Goal: Task Accomplishment & Management: Manage account settings

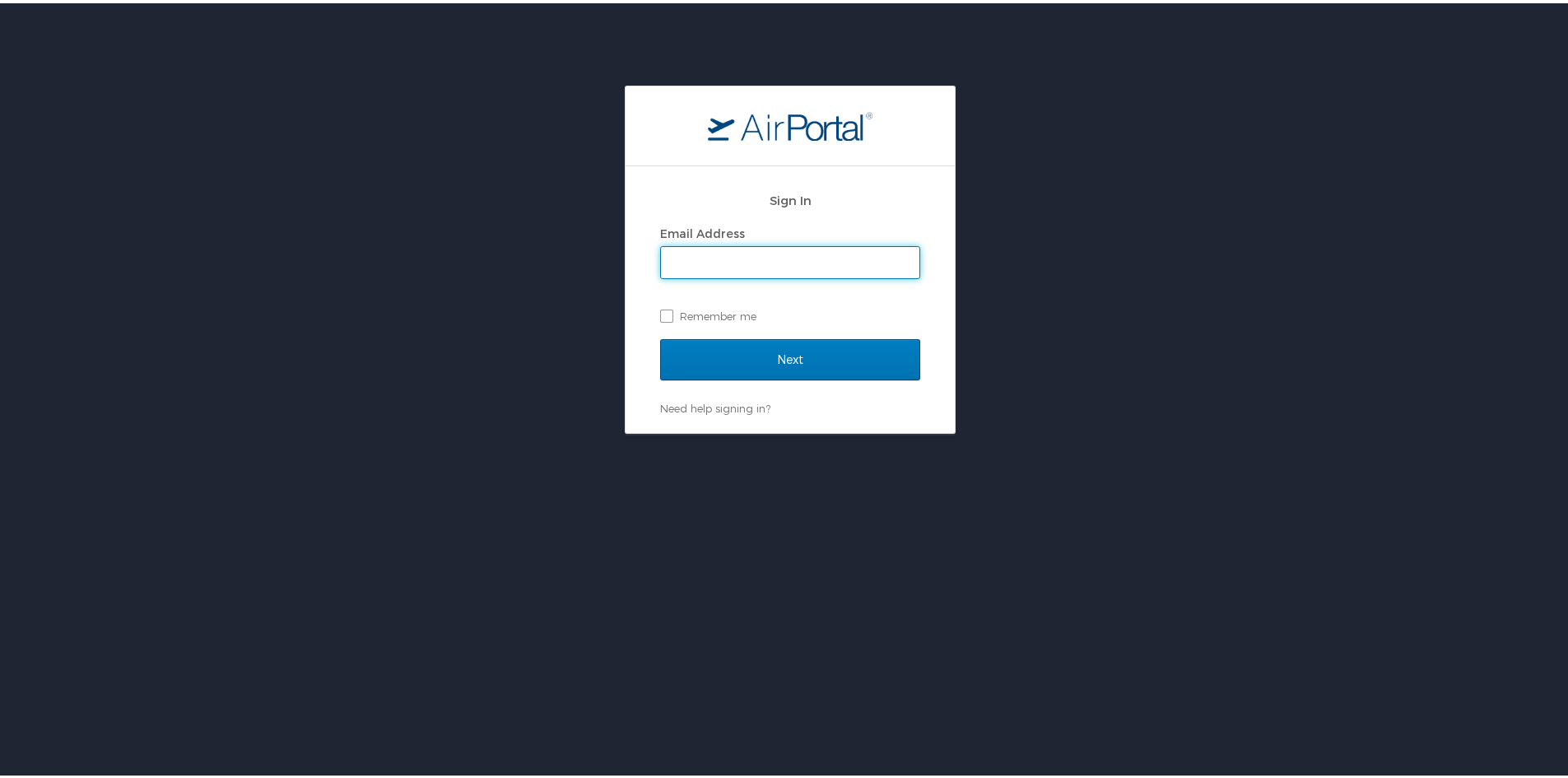
click at [693, 268] on input "Email Address" at bounding box center [790, 259] width 258 height 32
type input "mathews.antony@i3-corps.com"
click at [747, 322] on label "Remember me" at bounding box center [790, 313] width 260 height 25
click at [671, 317] on input "Remember me" at bounding box center [665, 312] width 11 height 11
checkbox input "true"
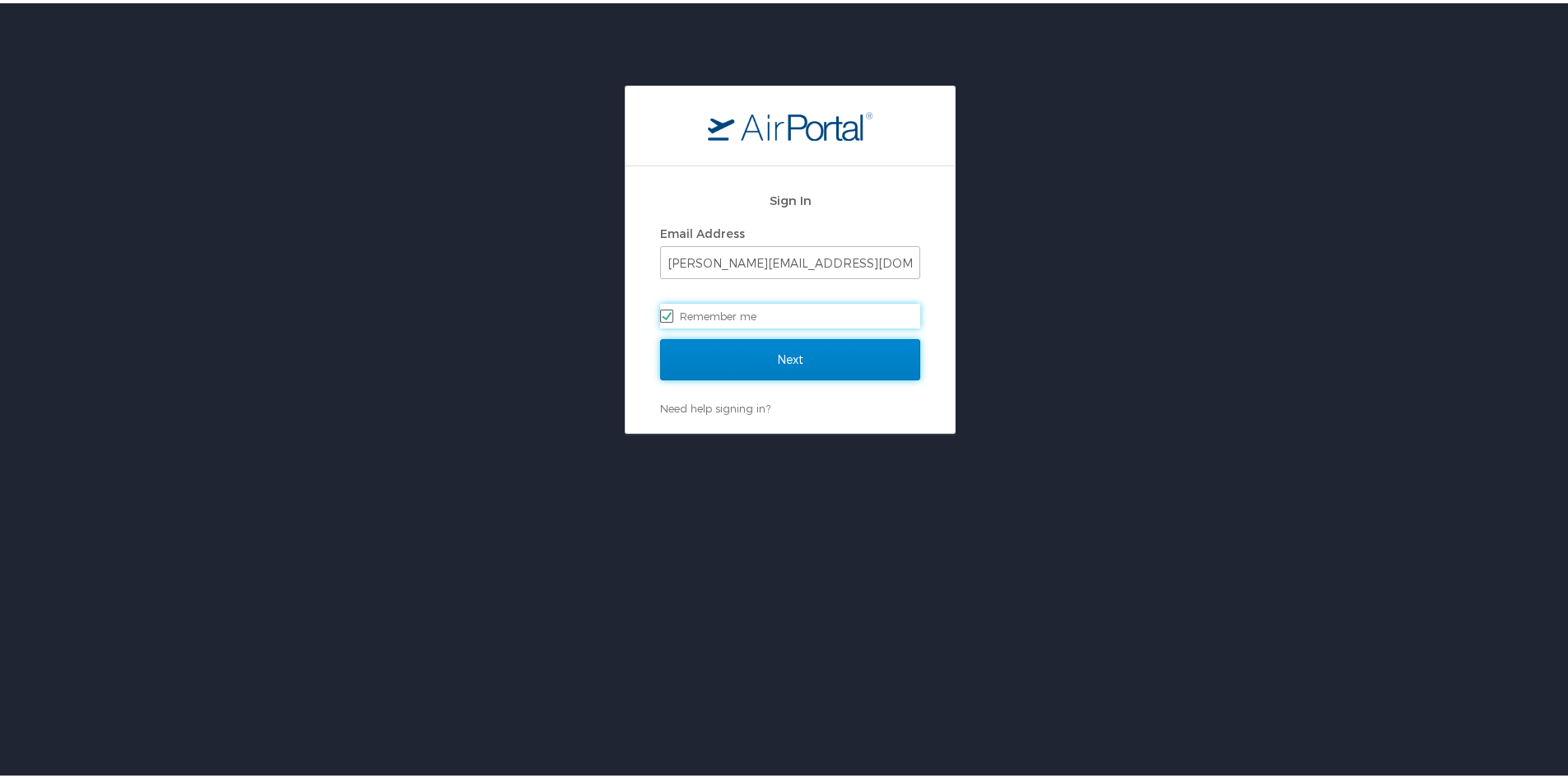
click at [755, 354] on input "Next" at bounding box center [790, 356] width 260 height 41
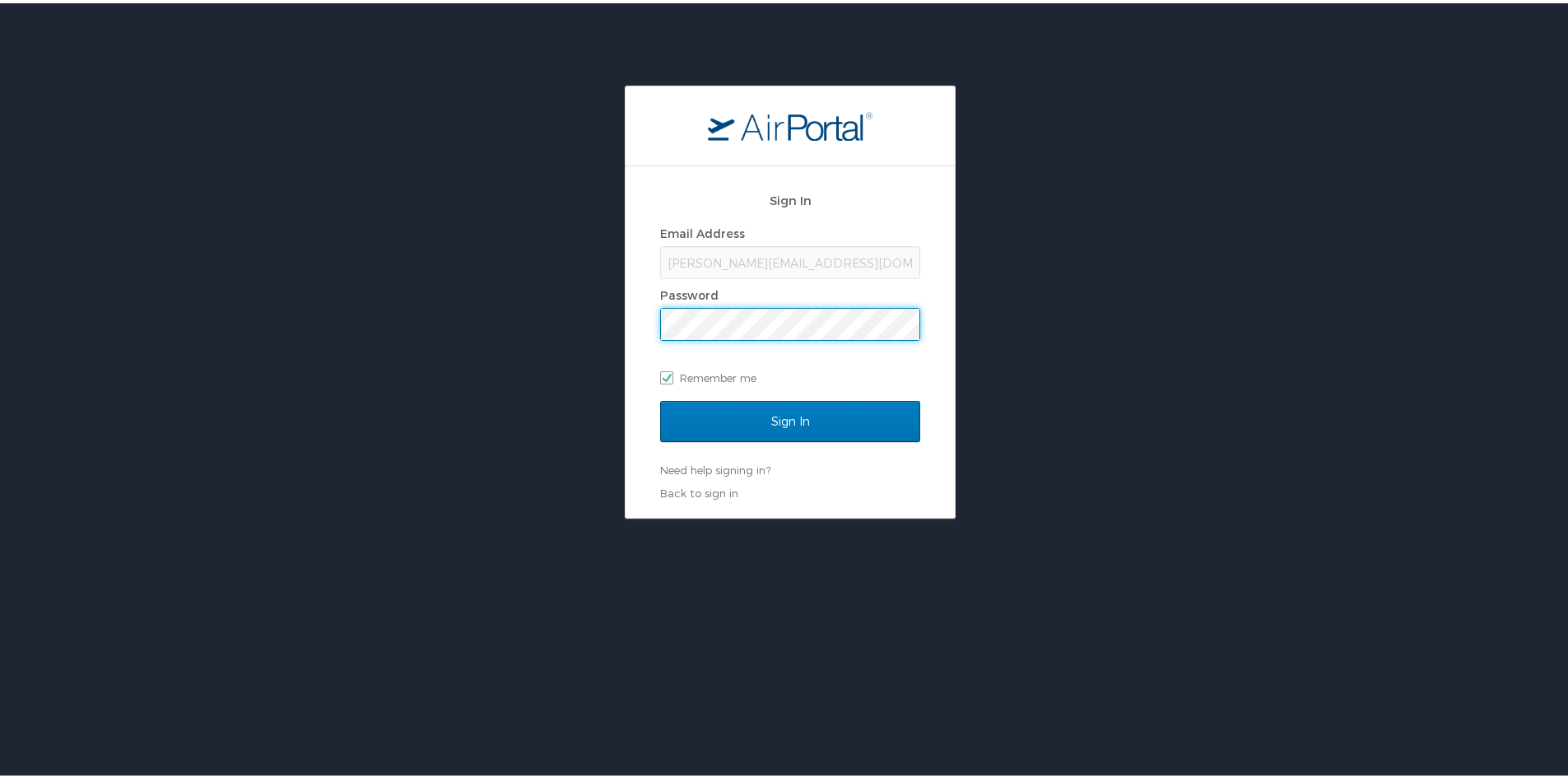
click at [660, 398] on input "Sign In" at bounding box center [790, 418] width 260 height 41
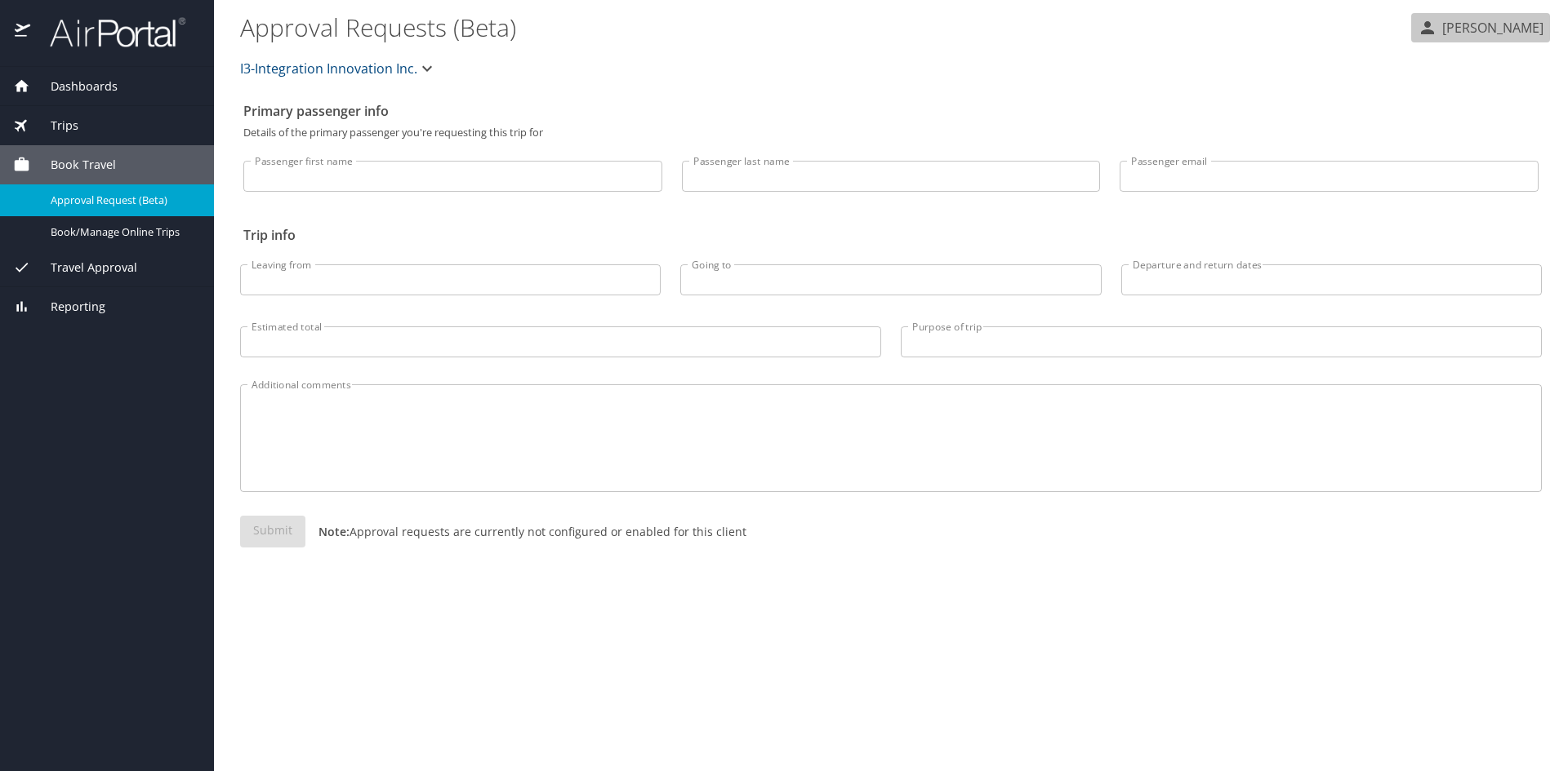
click at [1486, 38] on button "[PERSON_NAME]" at bounding box center [1480, 27] width 139 height 30
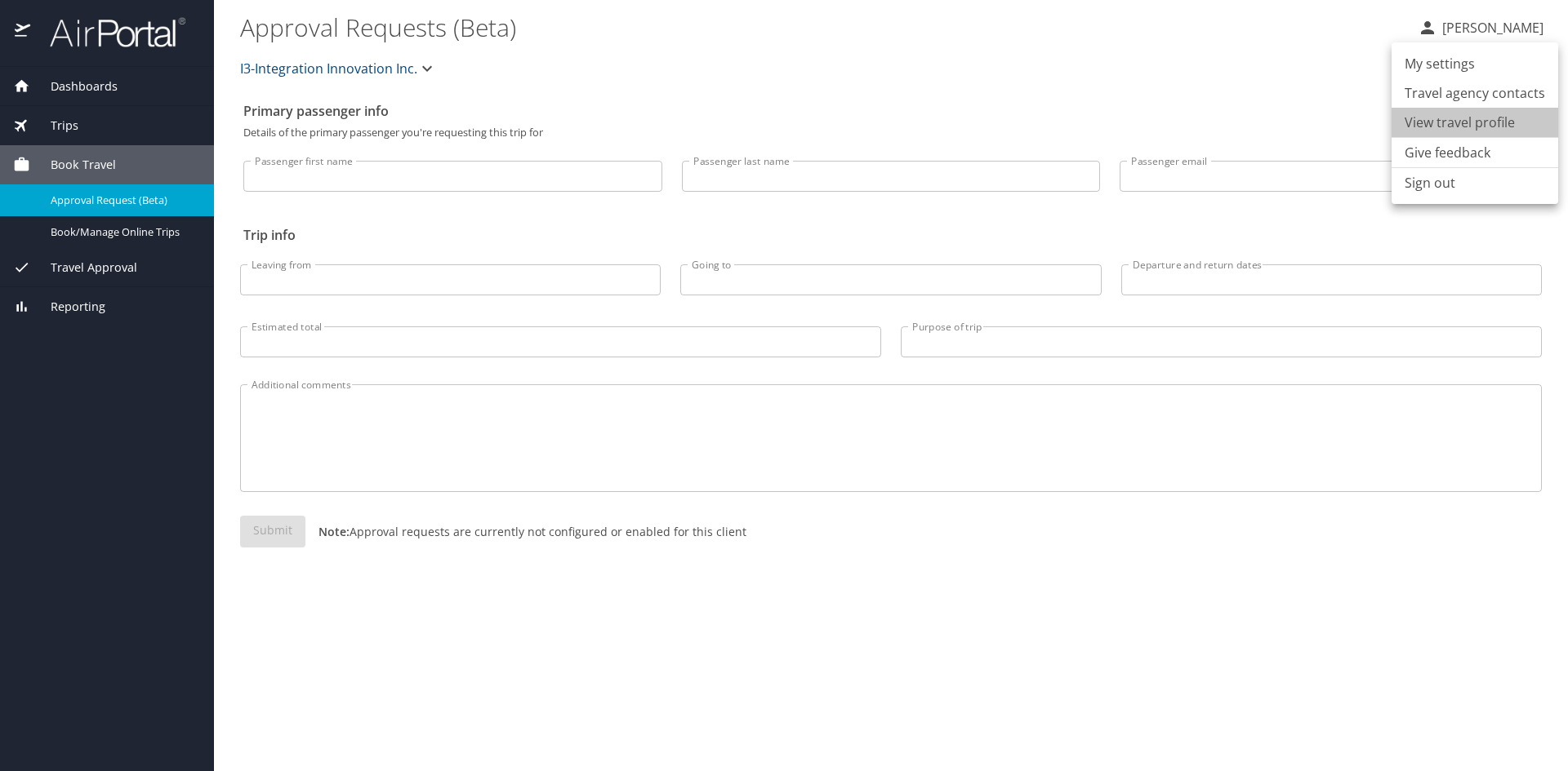
click at [1476, 113] on li "View travel profile" at bounding box center [1474, 122] width 166 height 30
